Goal: Transaction & Acquisition: Subscribe to service/newsletter

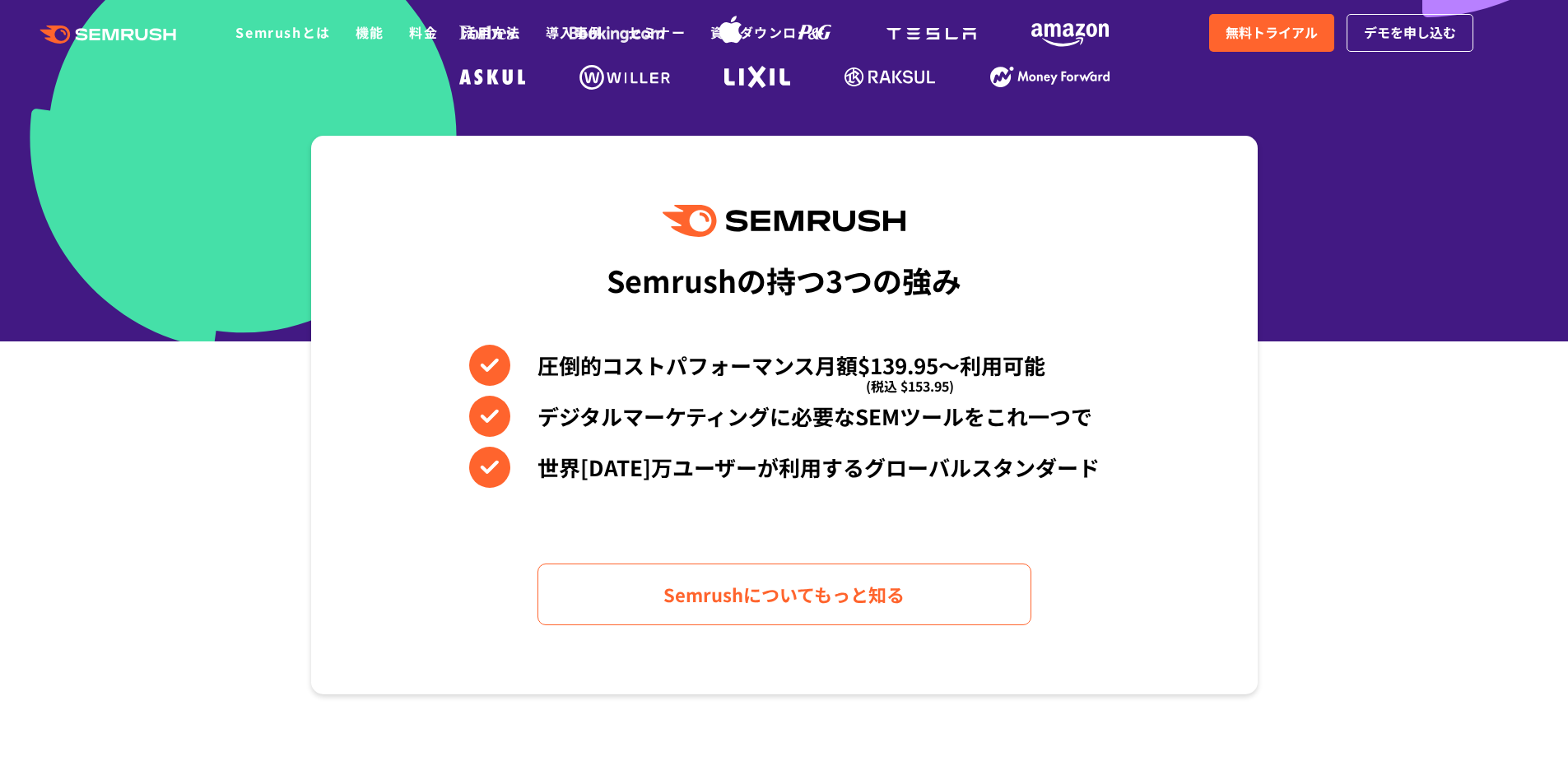
click at [264, 279] on section "Semrushの持つ3つの強み 圧倒的コストパフォーマンス月額$139.95〜利用可能 (税込 $153.95) デジタルマーケティングに必要なSEMツールを…" at bounding box center [784, 415] width 1568 height 559
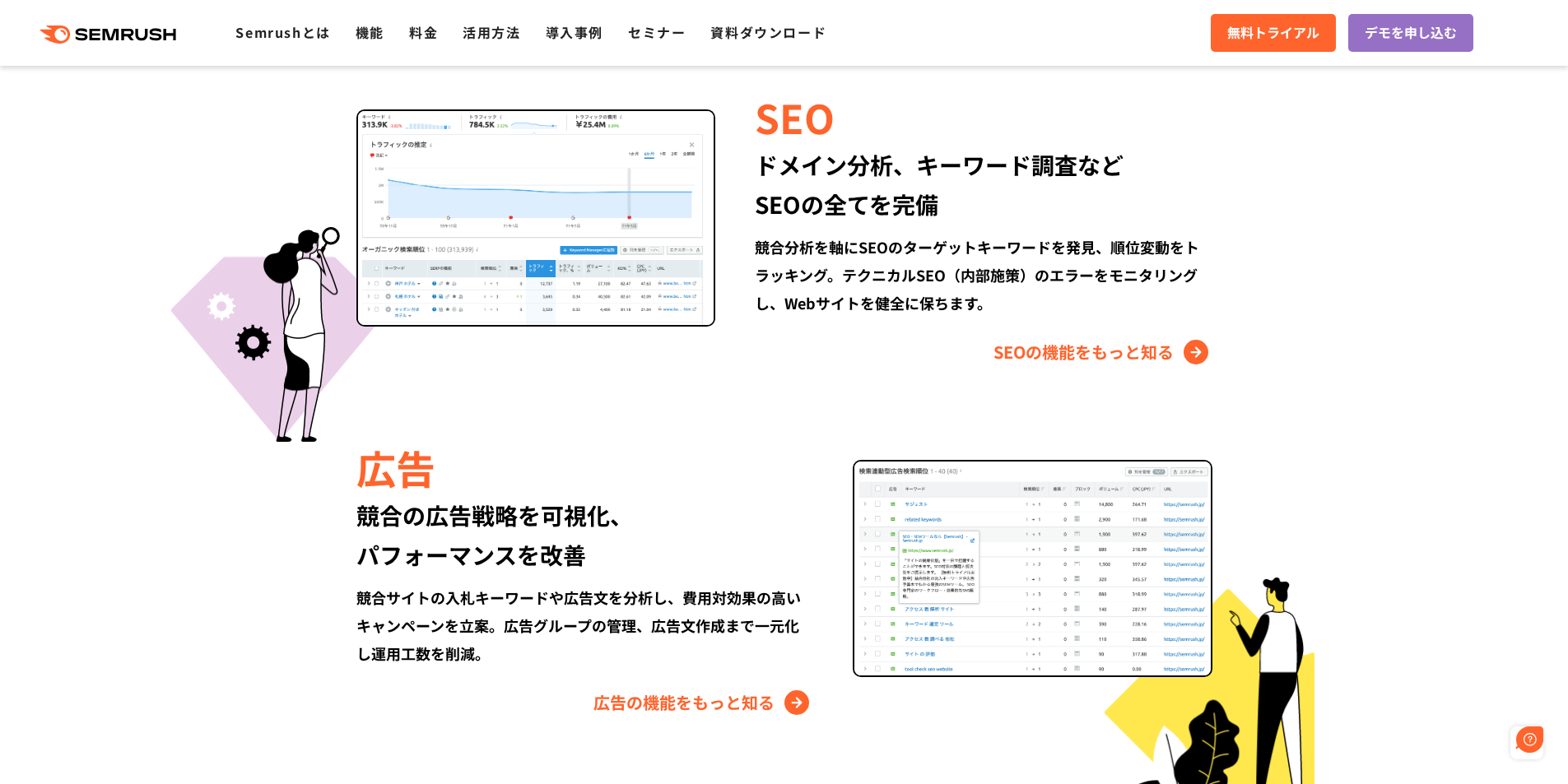
scroll to position [1563, 0]
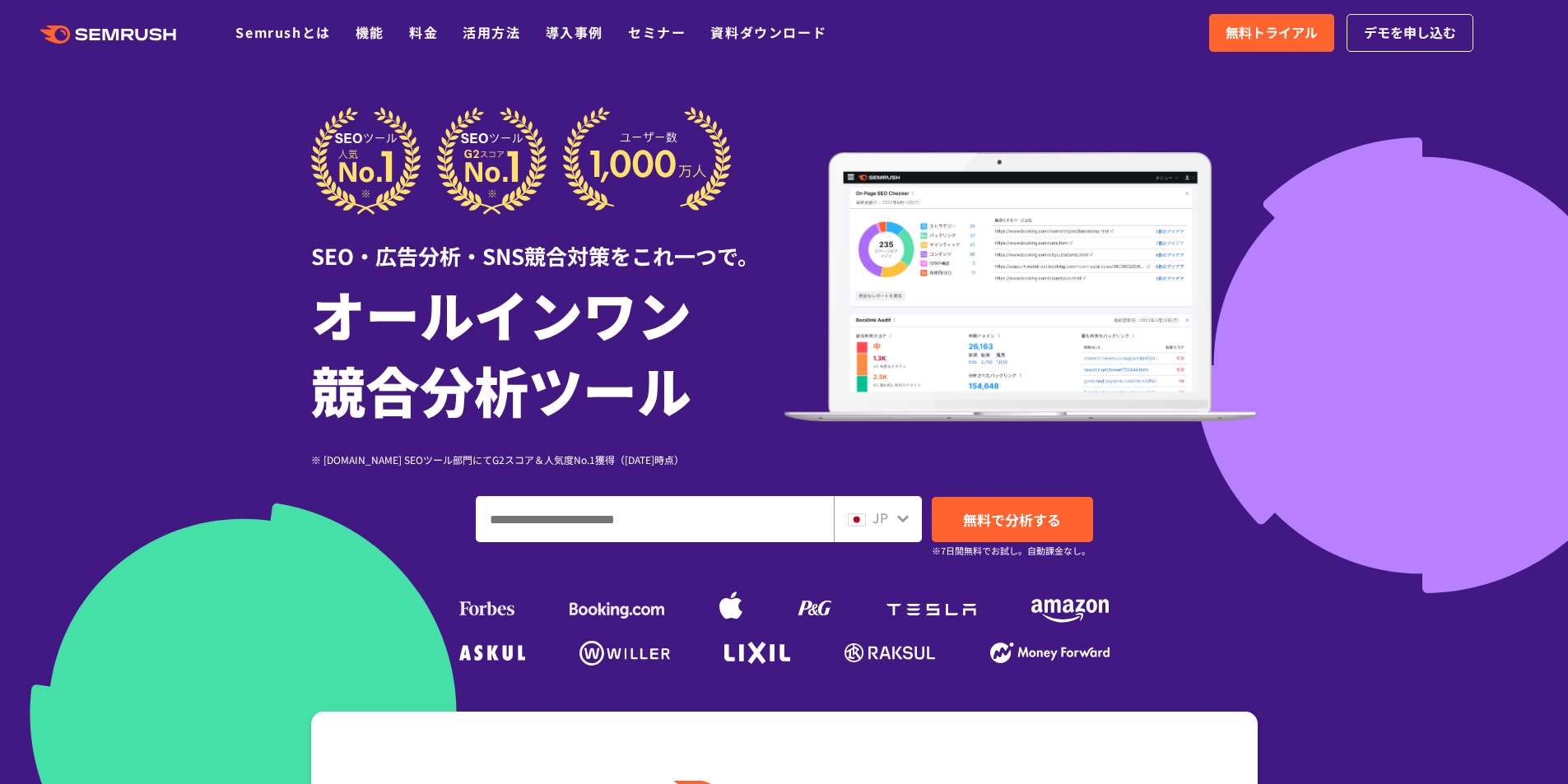
click at [1224, 139] on div "SEO・広告分析・SNS競合対策をこれ一つで。 オールインワン 競合分析ツール ※ G2.com SEOツール部門にてG2スコア＆人気度No.1獲得（2023…" at bounding box center [784, 286] width 946 height 360
click at [1245, 44] on link "無料トライアル" at bounding box center [1271, 33] width 125 height 38
click at [176, 144] on div at bounding box center [784, 458] width 1568 height 917
click at [209, 159] on div at bounding box center [784, 458] width 1568 height 917
click at [174, 349] on div at bounding box center [784, 458] width 1568 height 917
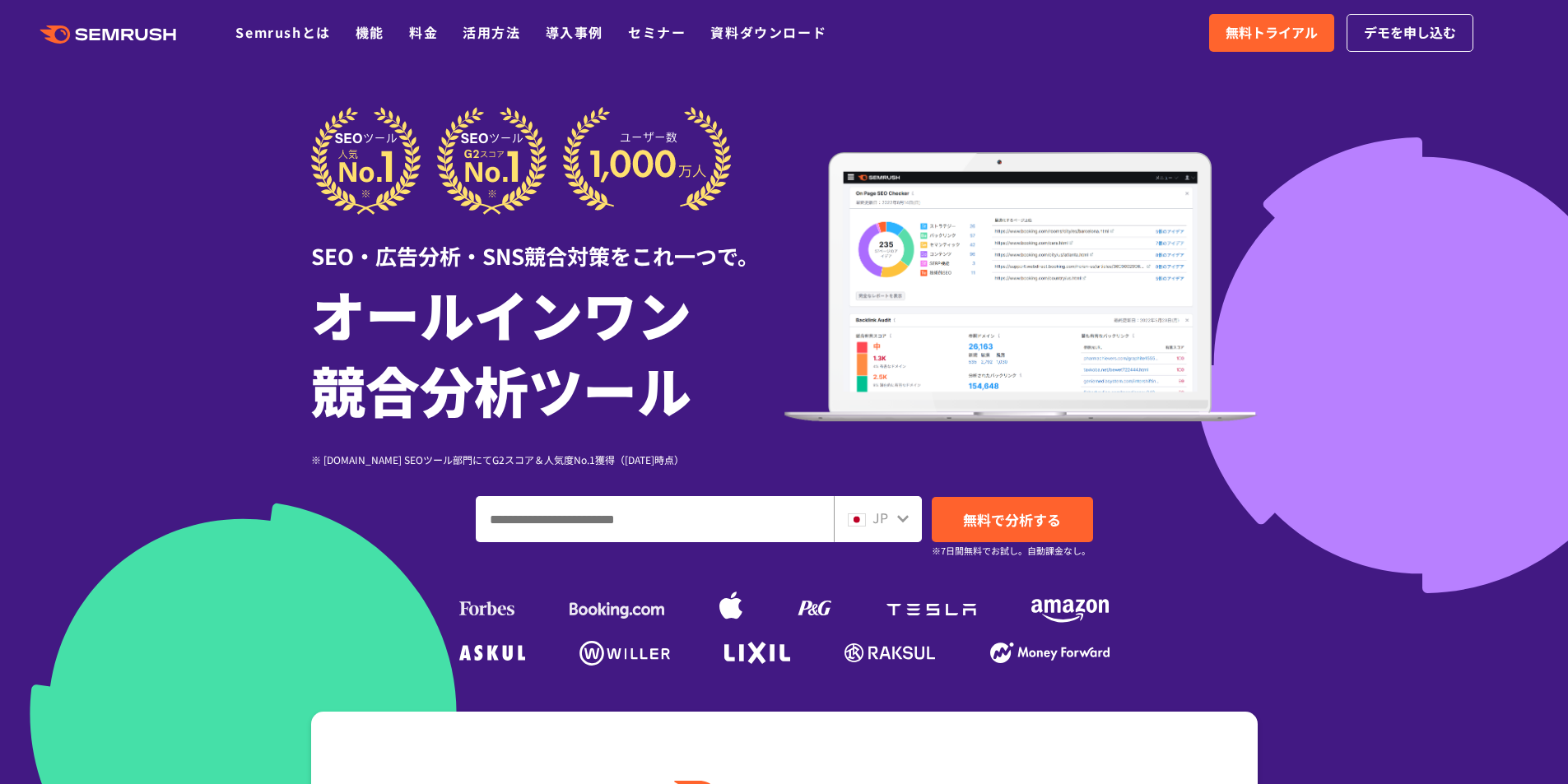
click at [1352, 161] on div at bounding box center [784, 458] width 1568 height 917
click at [343, 308] on h1 "オールインワン 競合分析ツール" at bounding box center [547, 351] width 474 height 152
click at [264, 295] on div at bounding box center [784, 458] width 1568 height 917
click at [200, 293] on div at bounding box center [784, 458] width 1568 height 917
click at [60, 322] on div at bounding box center [784, 458] width 1568 height 917
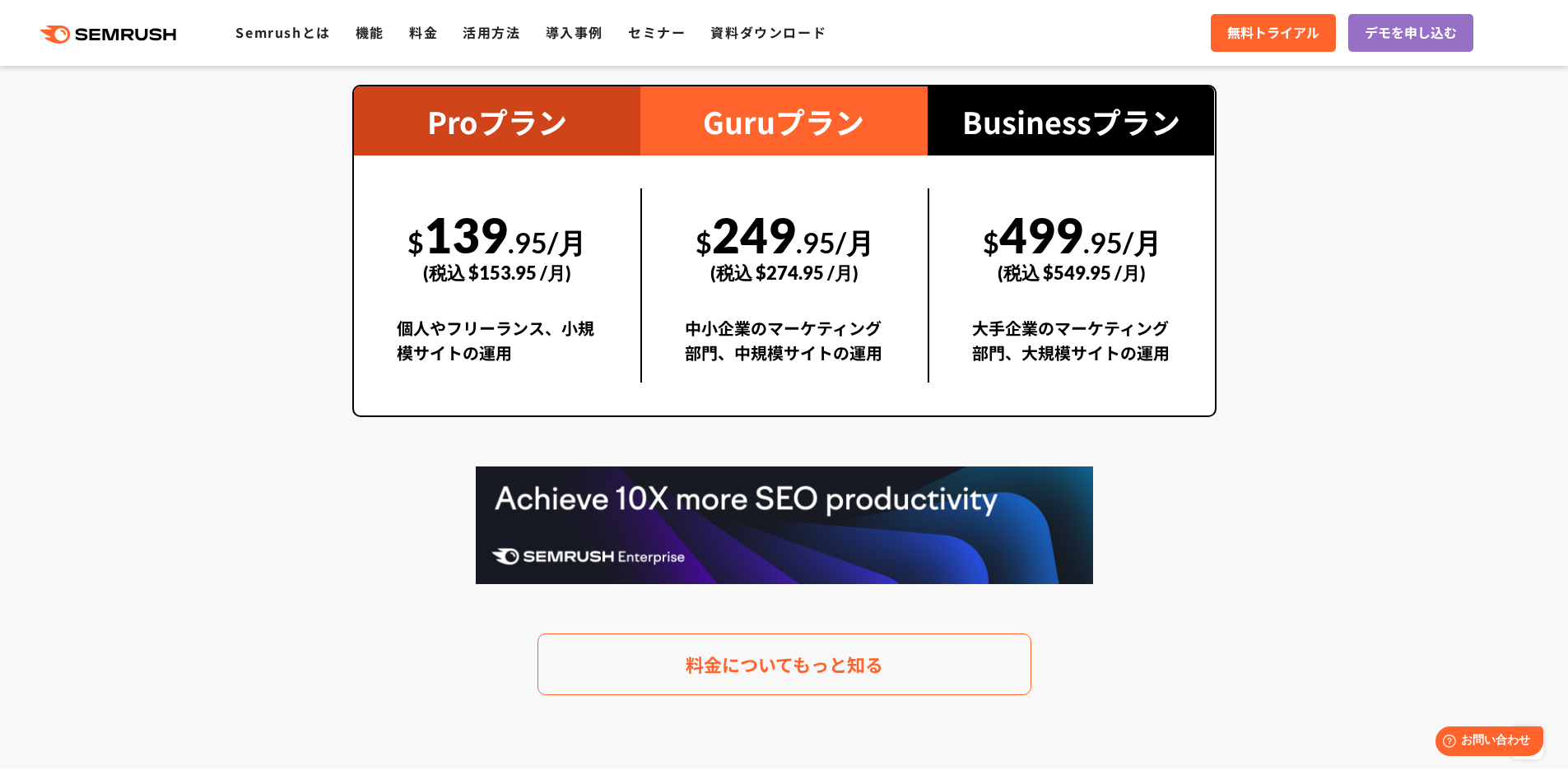
scroll to position [3044, 0]
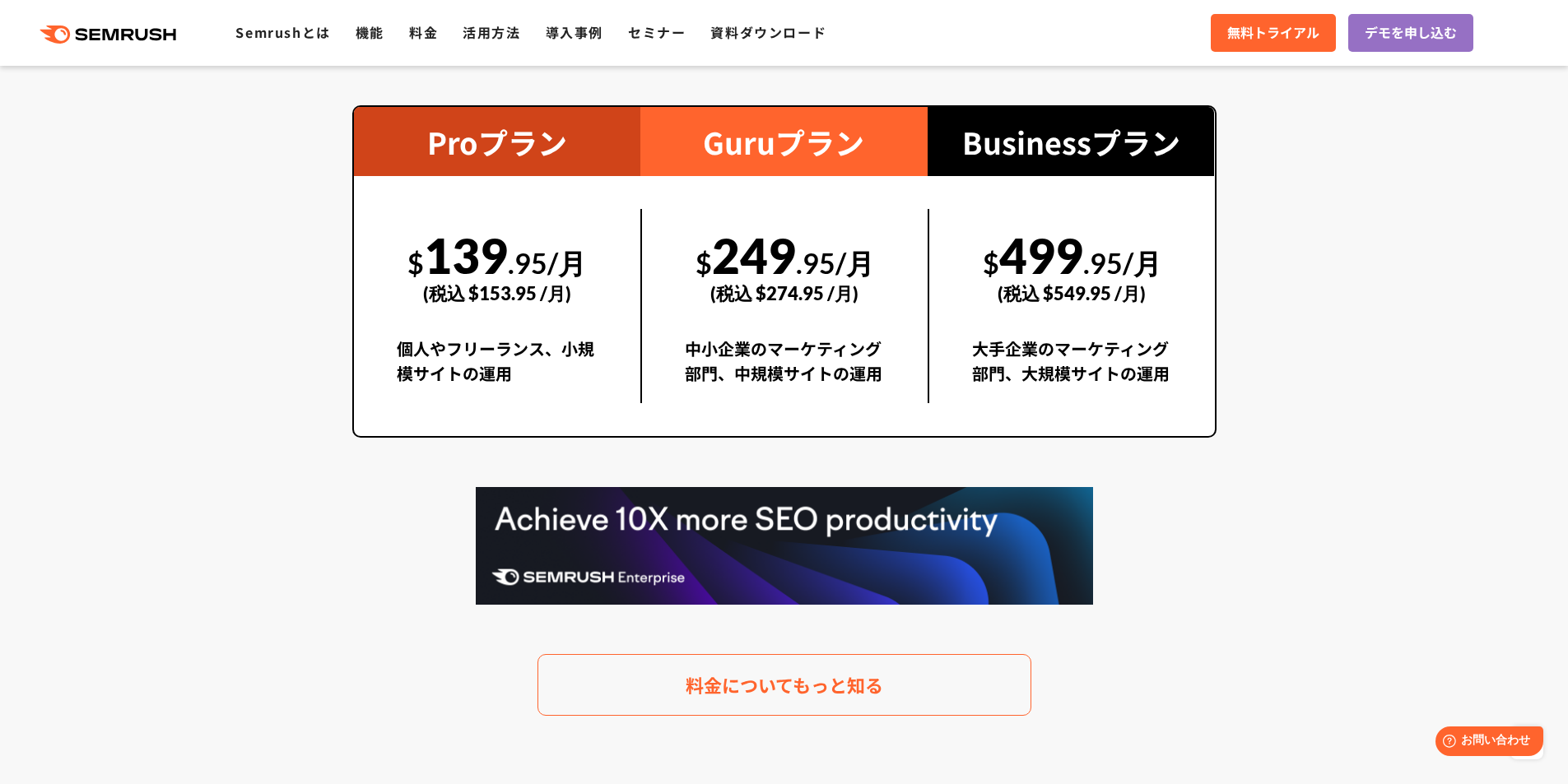
click at [213, 543] on section "料金プラン 月額$139.95(税込 $153.95)〜から利用可能。圧倒的なコストパフォーマンス Proプラン $ 139 .95/月 (税込 $153.9…" at bounding box center [784, 329] width 1568 height 921
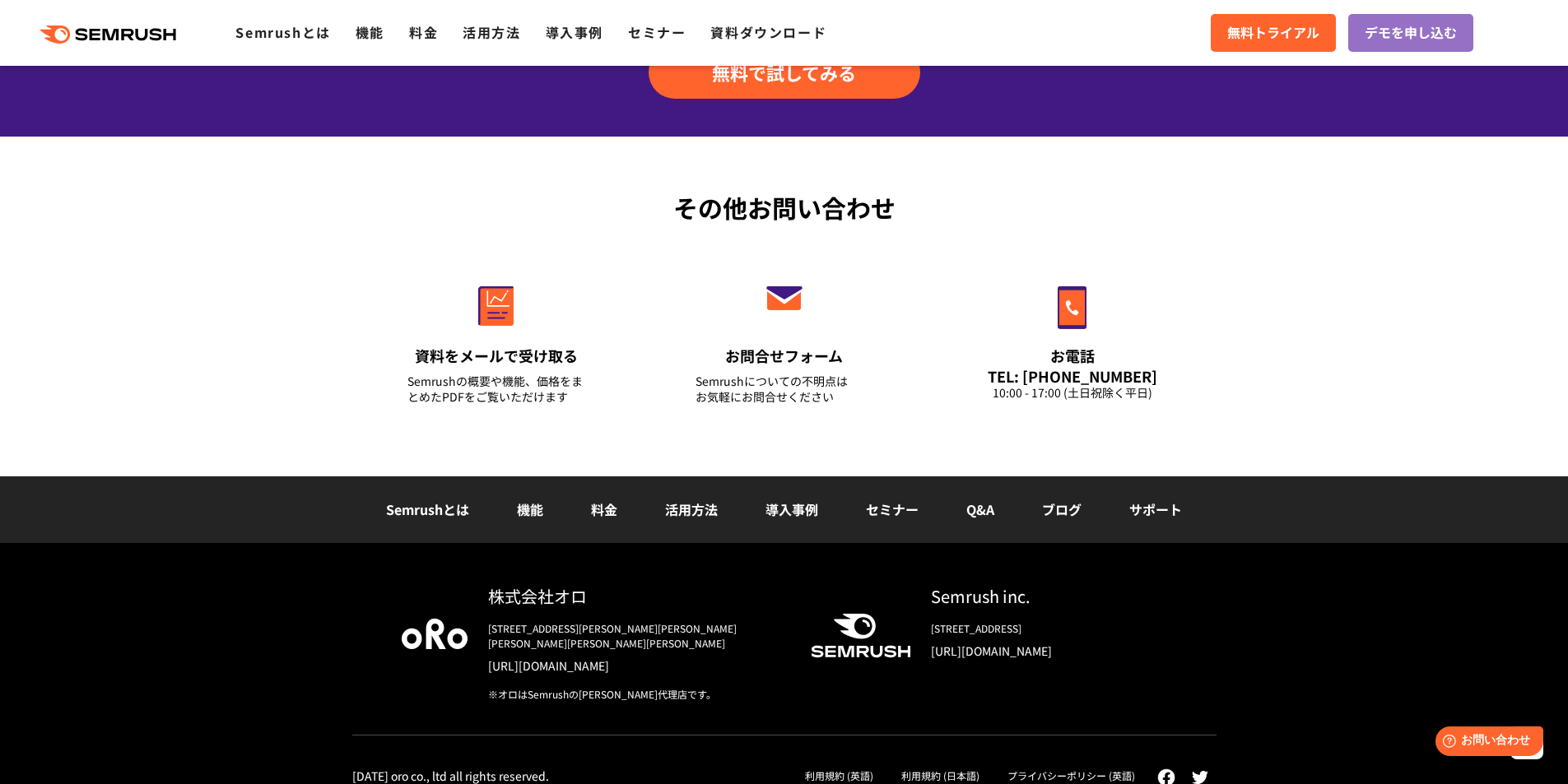
scroll to position [5722, 0]
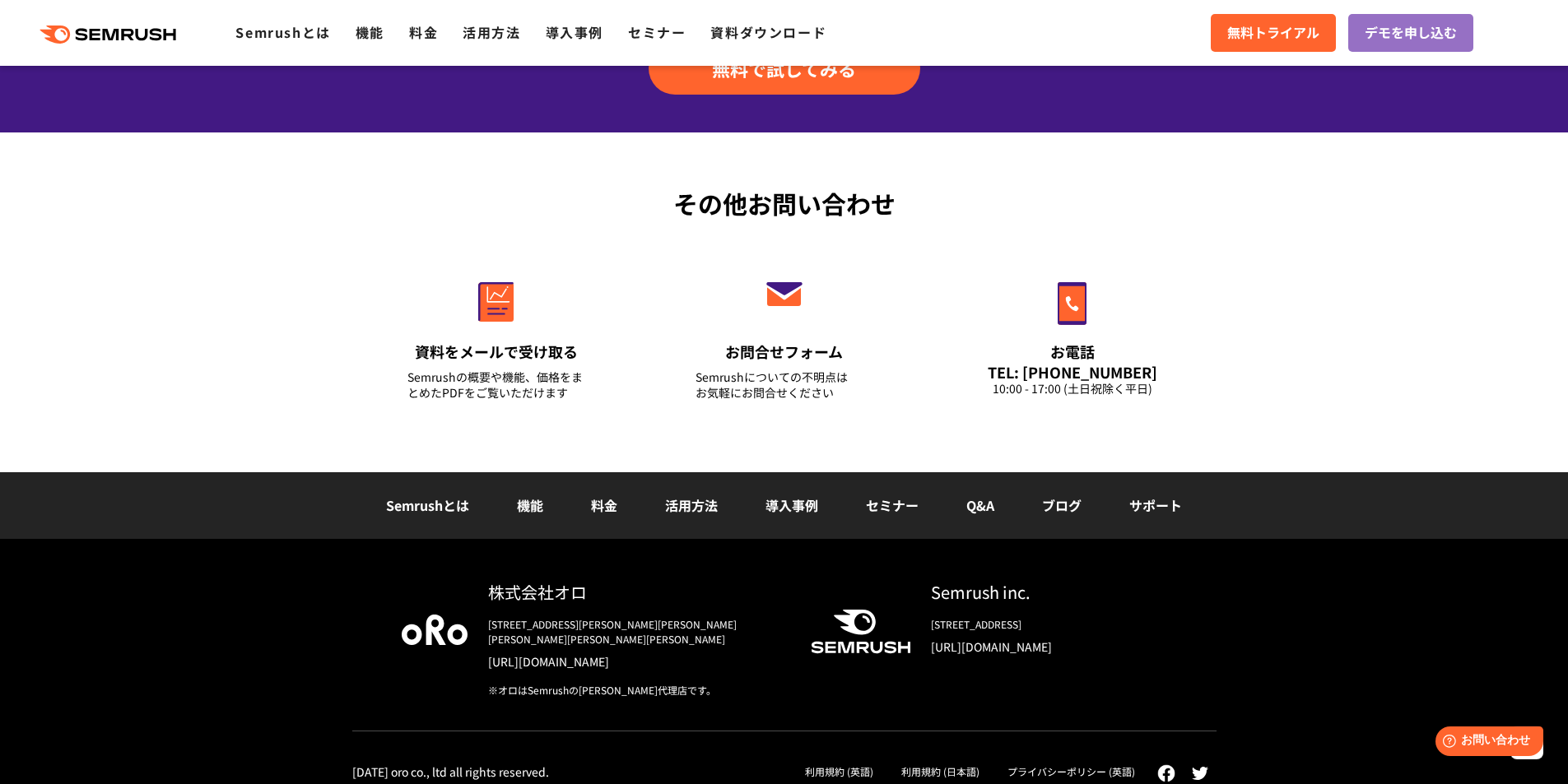
click at [304, 535] on div "Semrushとは 機能 料金 活用方法 導入事例 セミナー Q&A ブログ サポート" at bounding box center [784, 506] width 1568 height 67
click at [201, 362] on div "その他お問い合わせ 資料をメールで受け取る Semrushの概要や機能、価格をまとめたPDFをご覧いただけます お問合せフォーム Semrushについての不明…" at bounding box center [784, 302] width 1568 height 339
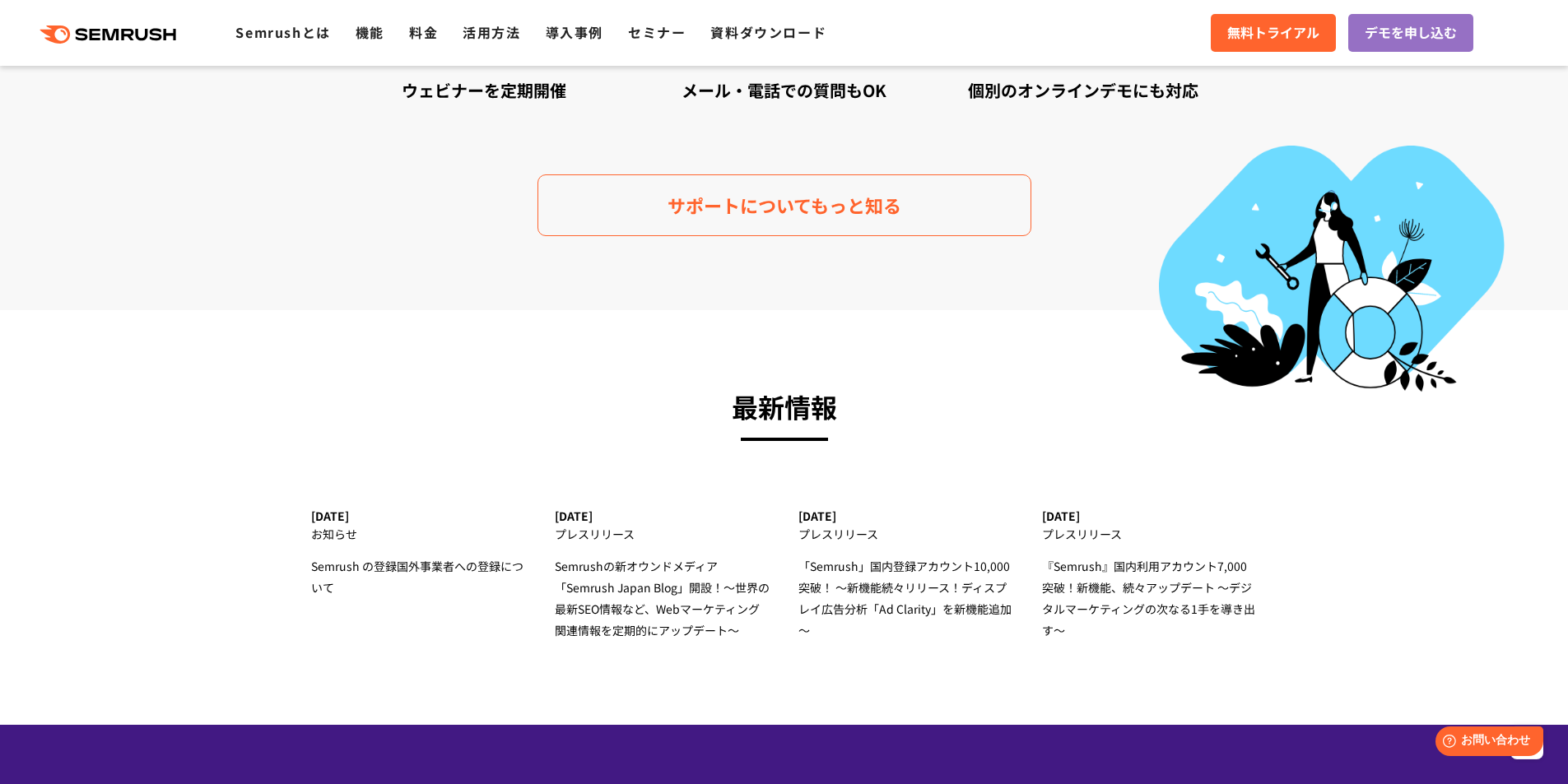
click at [251, 393] on section "最新情報 2023.7.3 お知らせ Semrush の登録国外事業者への登録について 2022.4.20 プレスリリース Semrushの新オウンドメディア…" at bounding box center [784, 517] width 1568 height 415
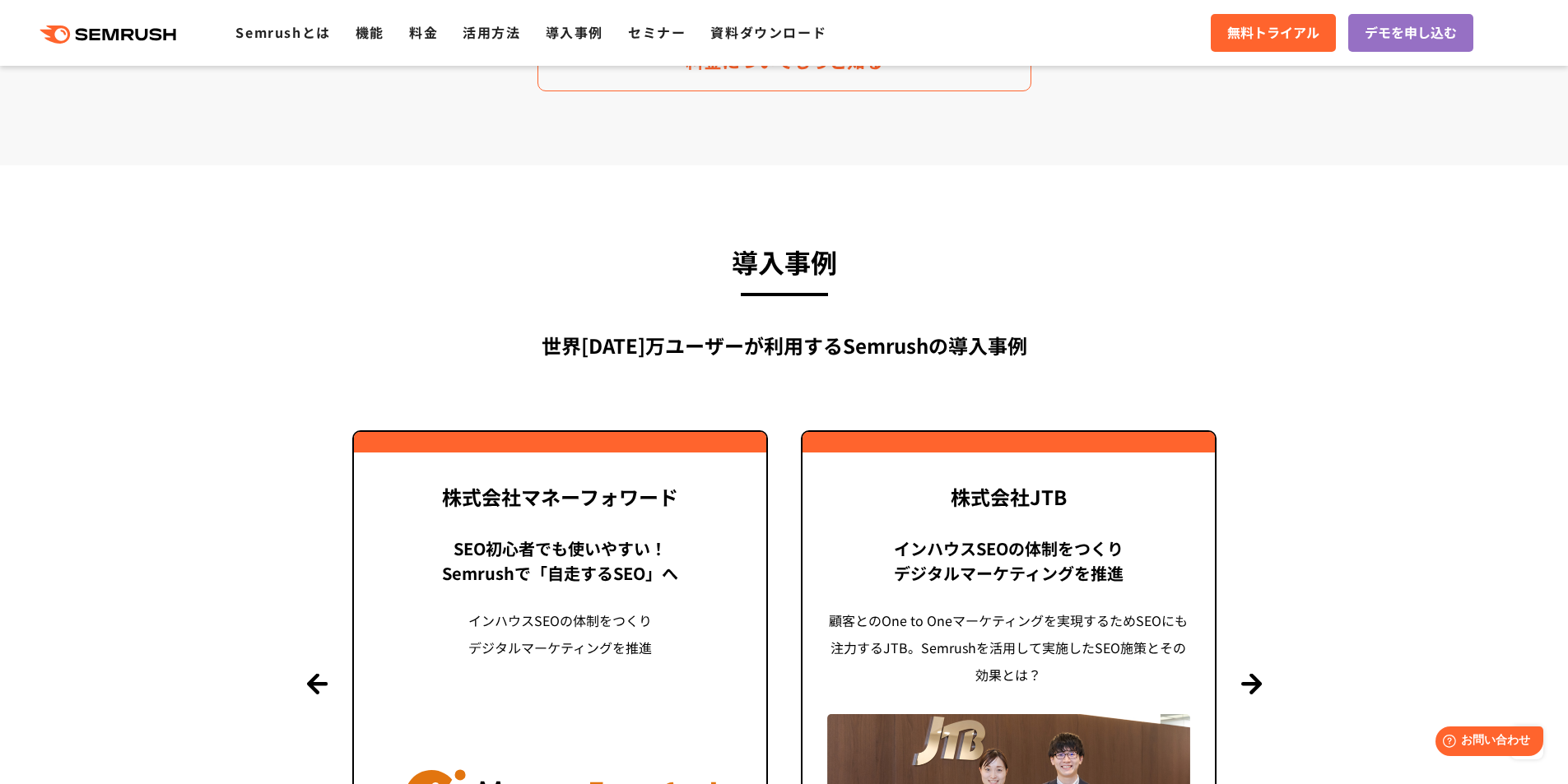
scroll to position [3666, 0]
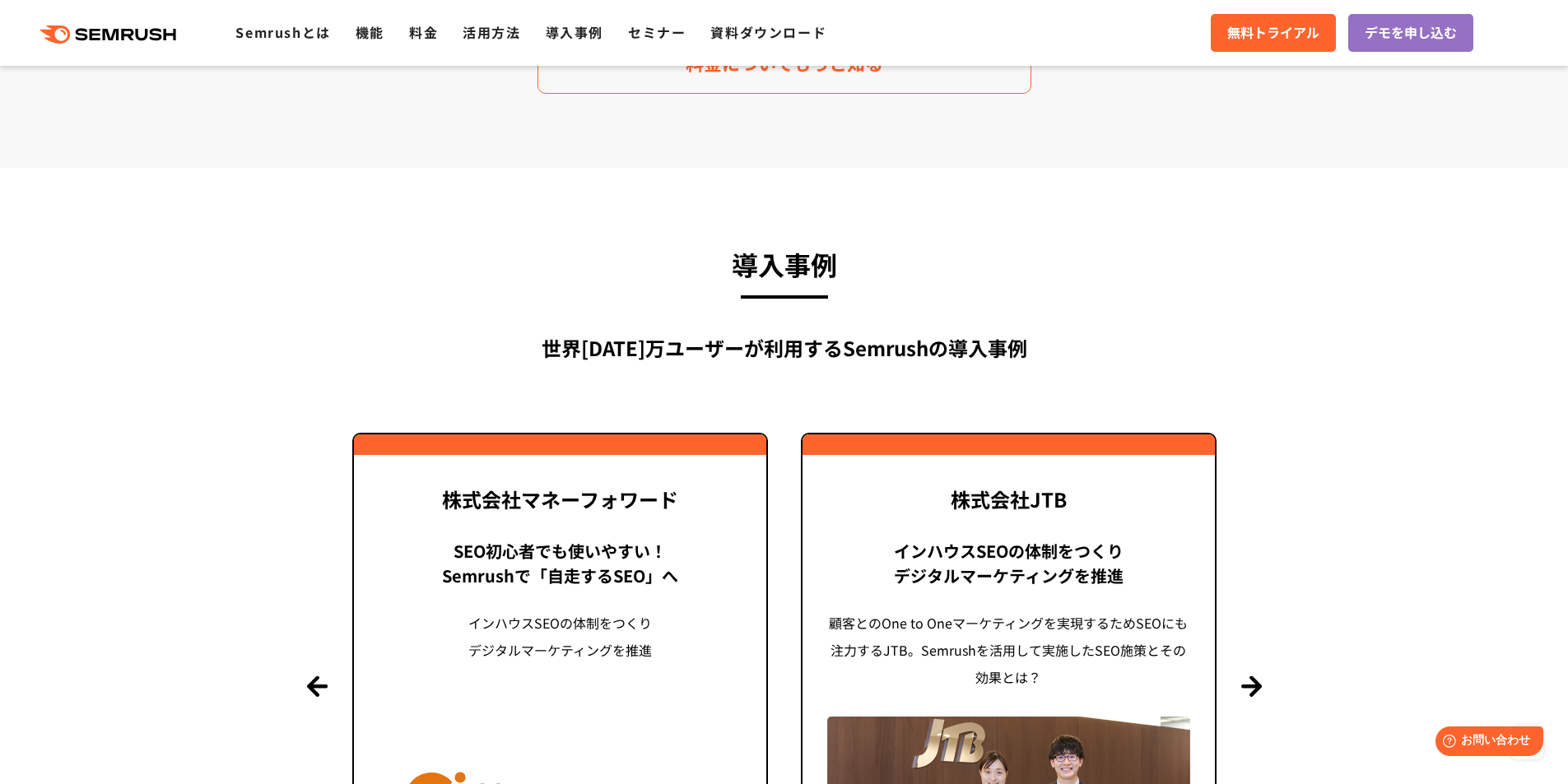
click at [385, 283] on h3 "導入事例" at bounding box center [784, 263] width 864 height 44
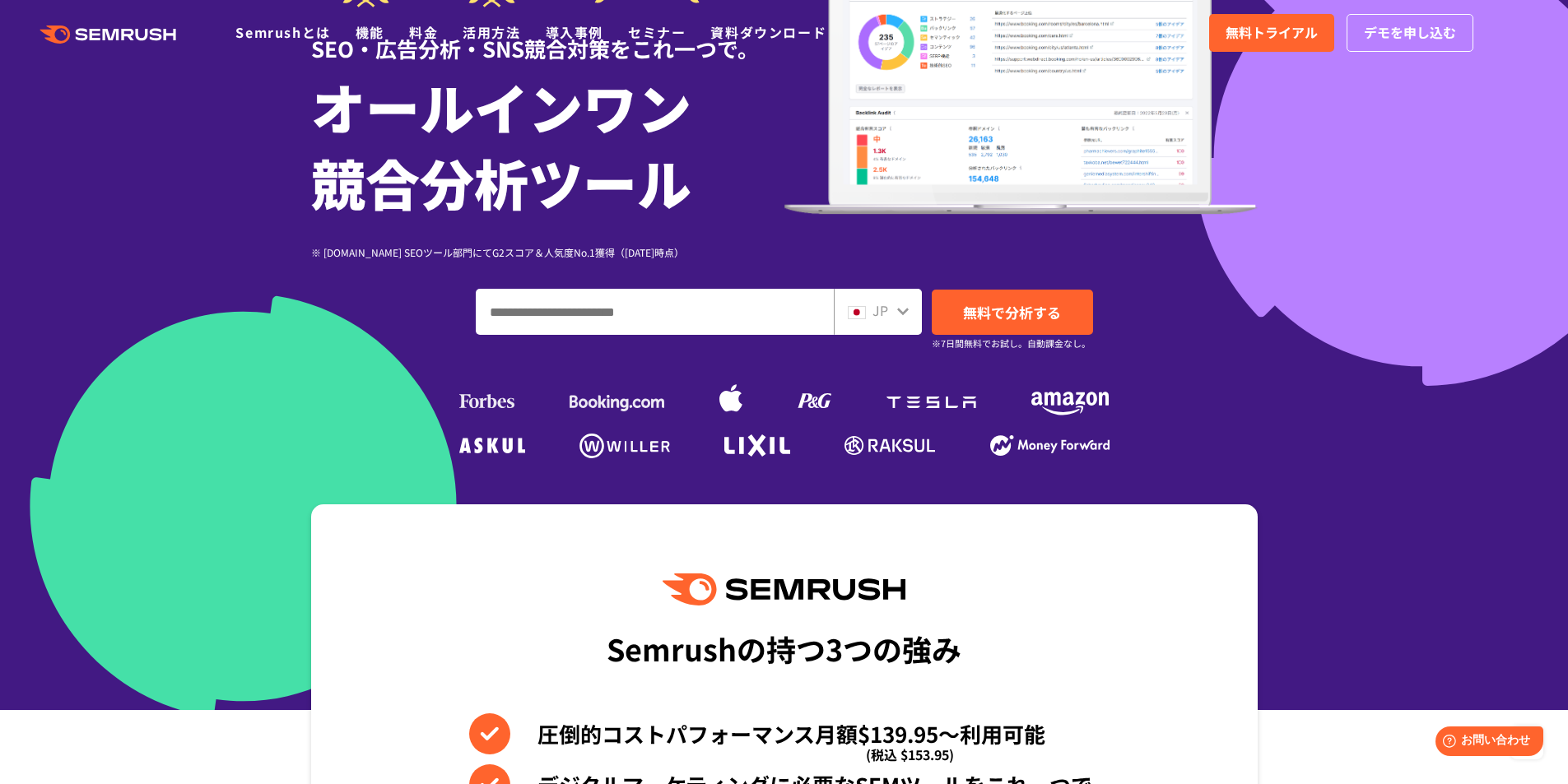
scroll to position [0, 0]
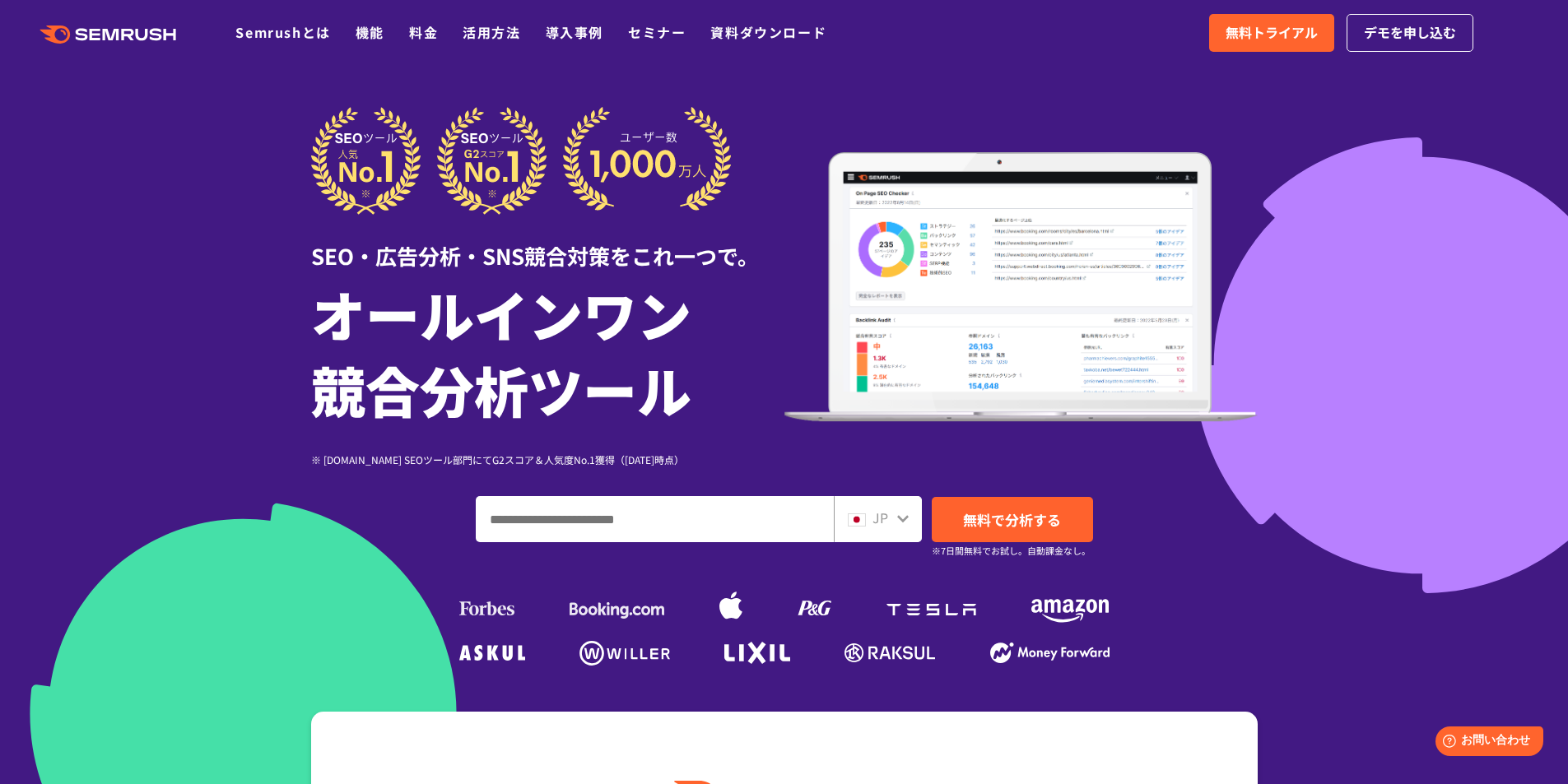
click at [251, 440] on div at bounding box center [784, 458] width 1568 height 917
click at [287, 248] on div at bounding box center [784, 458] width 1568 height 917
